Goal: Task Accomplishment & Management: Complete application form

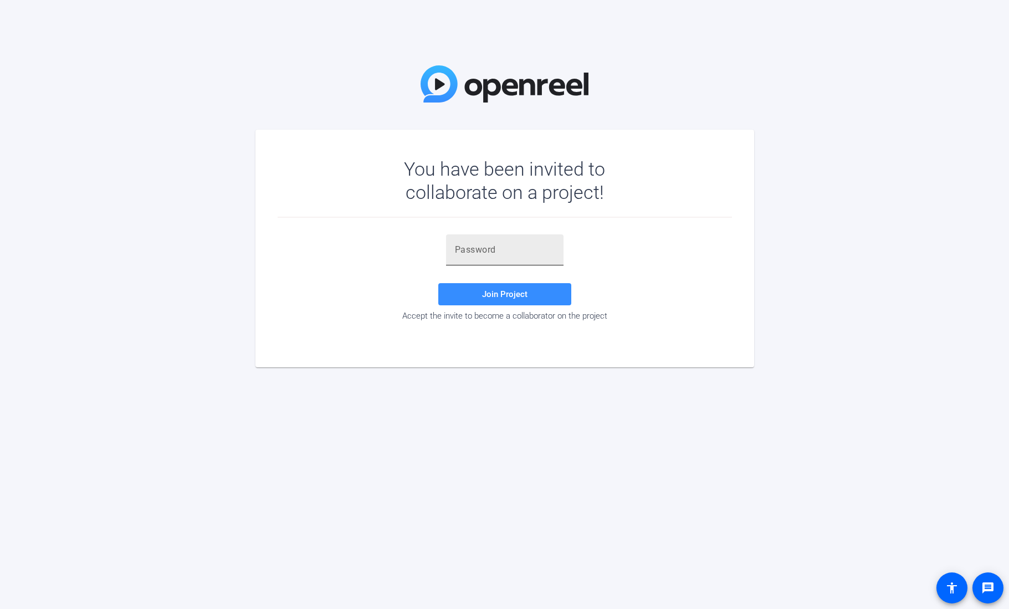
click at [458, 250] on input "text" at bounding box center [505, 249] width 100 height 13
paste input "=URIfL"
type input "=URIfL"
click at [491, 295] on span "Join Project" at bounding box center [504, 294] width 45 height 10
click at [516, 293] on span "Join Project" at bounding box center [504, 294] width 45 height 10
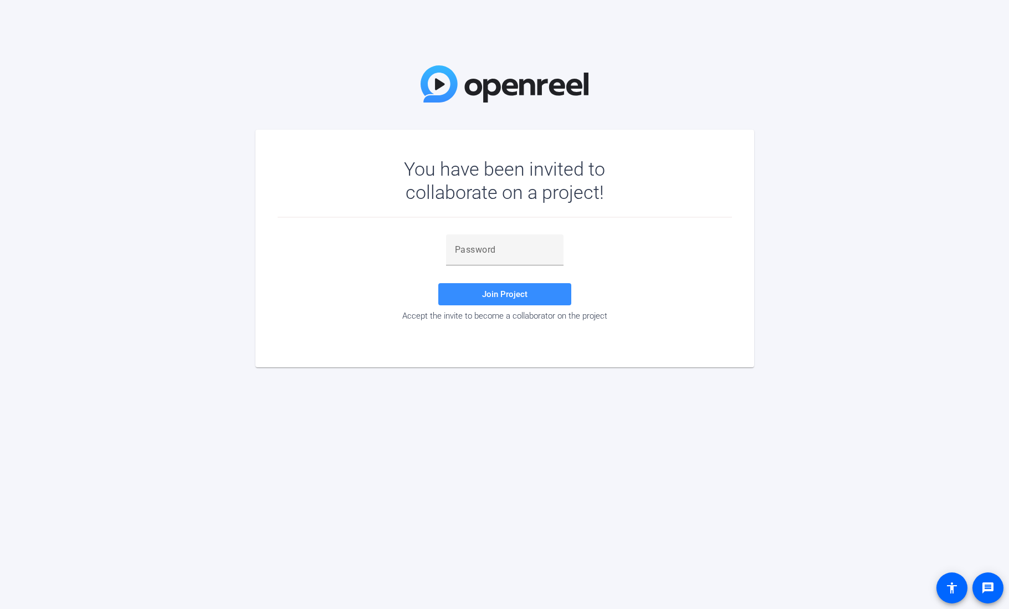
click at [513, 280] on div "Join Project Accept the invite to become a collaborator on the project" at bounding box center [505, 277] width 455 height 86
click at [509, 297] on span "Join Project" at bounding box center [504, 294] width 45 height 10
click at [458, 249] on input "text" at bounding box center [505, 249] width 100 height 13
paste input "=URIfL"
type input "=URIfL"
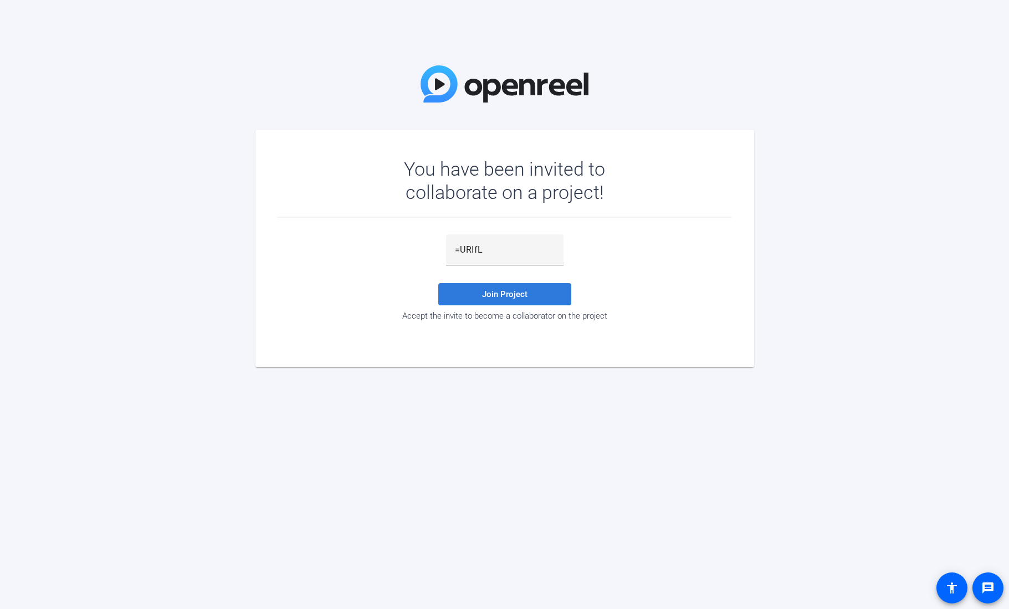
click at [509, 298] on span "Join Project" at bounding box center [504, 294] width 45 height 10
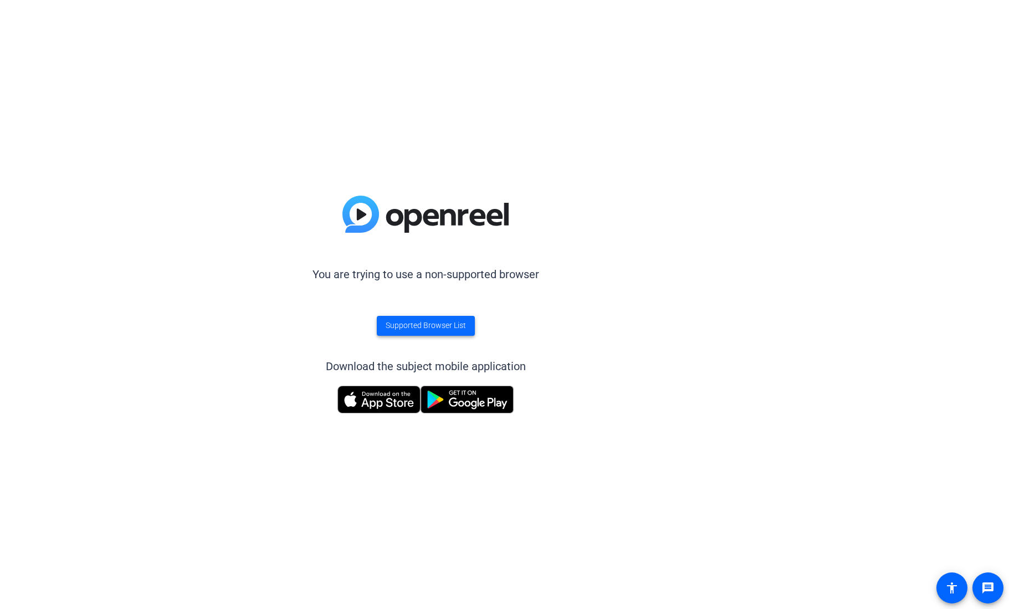
click at [450, 324] on span "Supported Browser List" at bounding box center [426, 326] width 80 height 12
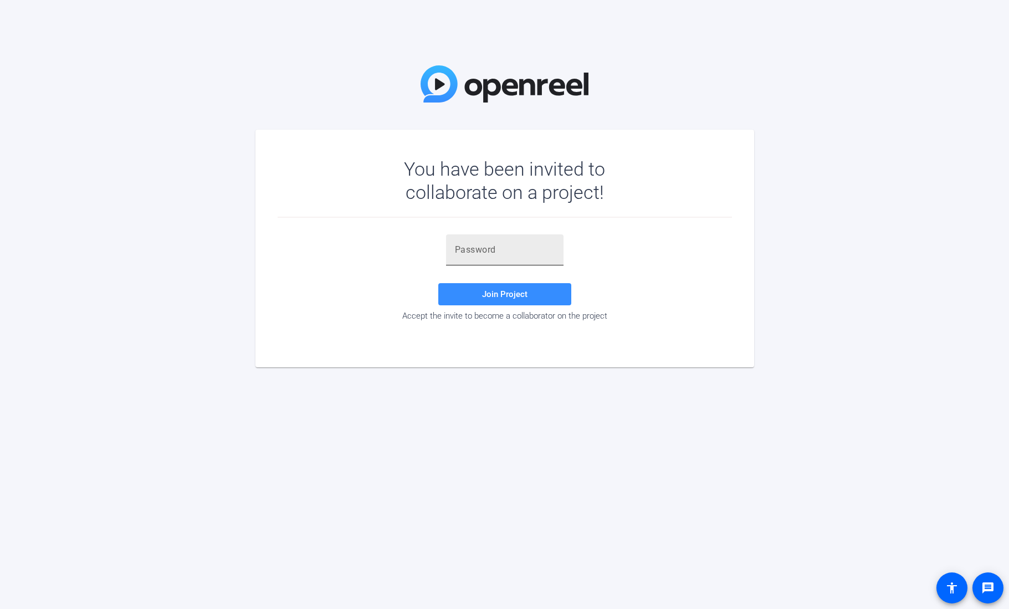
click at [456, 248] on input "text" at bounding box center [505, 249] width 100 height 13
paste input "=URIfL"
type input "=URIfL"
click at [518, 294] on span "Join Project" at bounding box center [504, 294] width 45 height 10
